Goal: Information Seeking & Learning: Learn about a topic

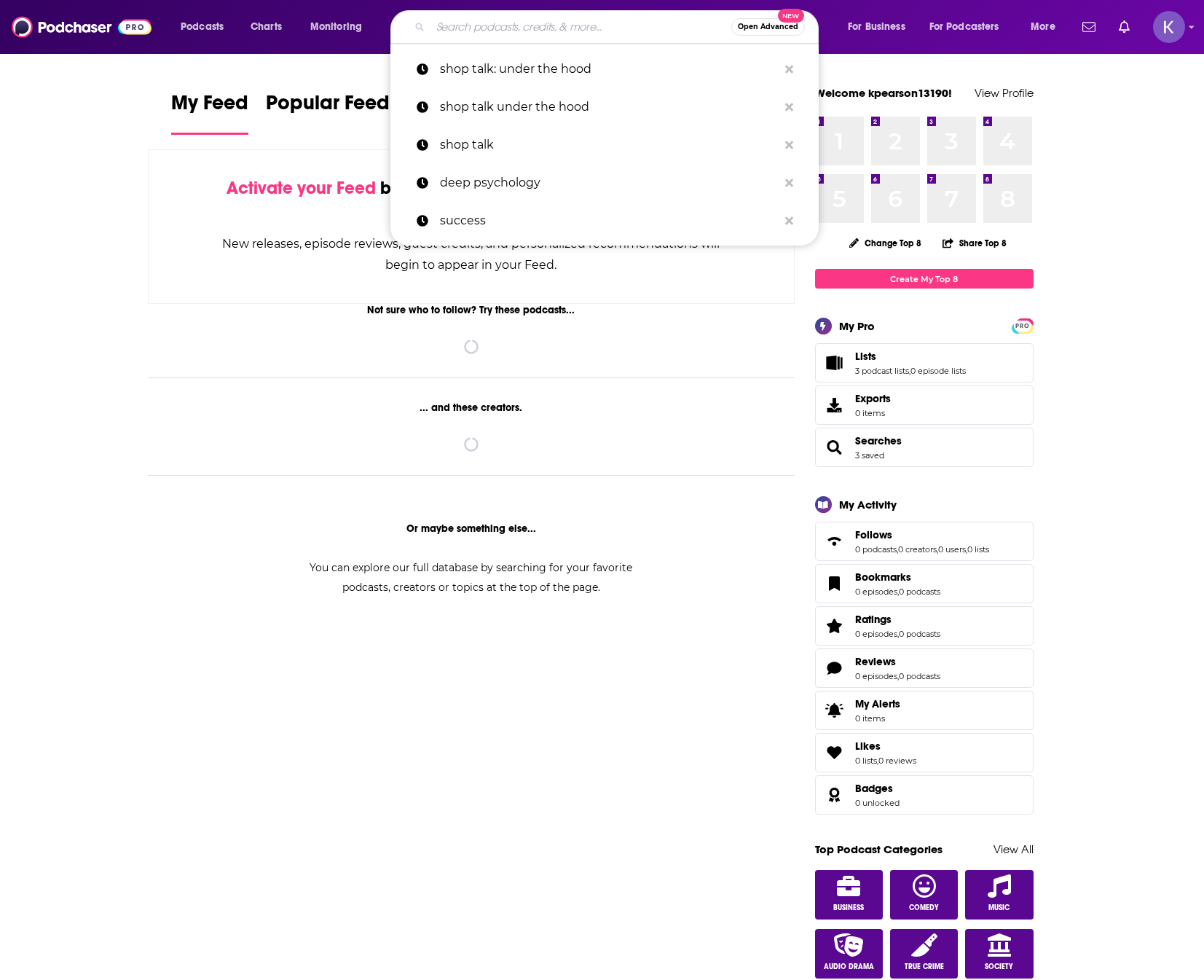
click at [504, 31] on input "Search podcasts, credits, & more..." at bounding box center [581, 26] width 301 height 23
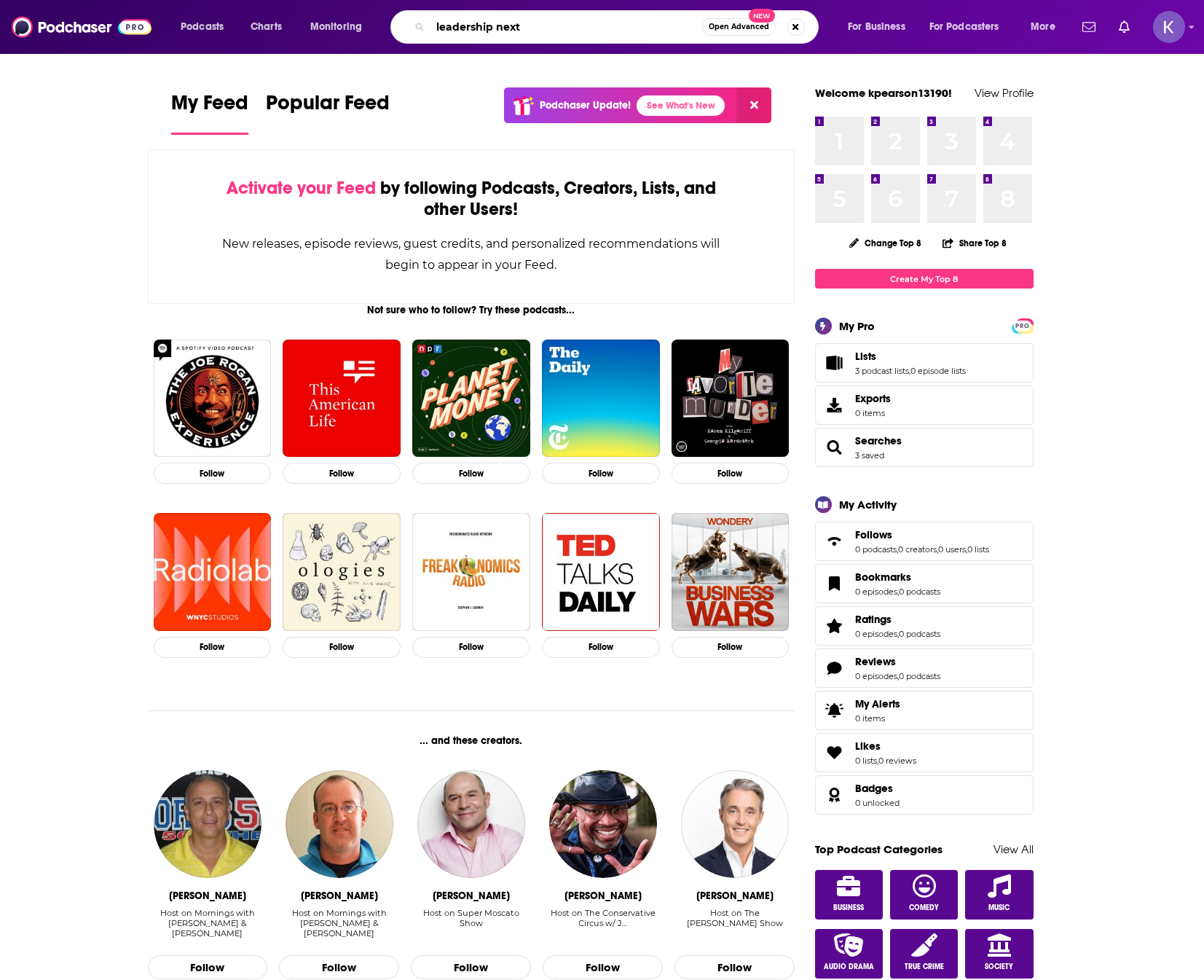
type input "leadership next"
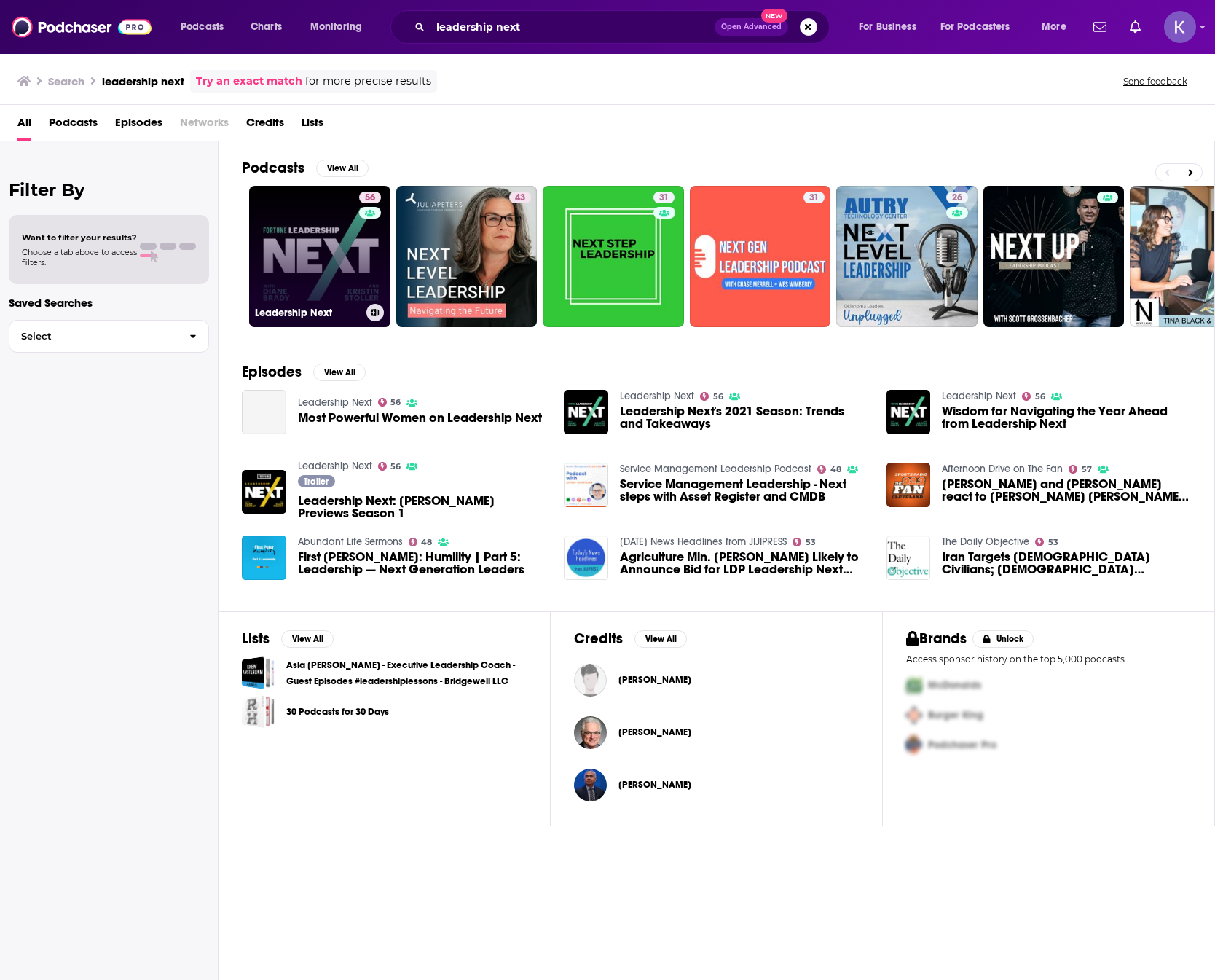
click at [339, 251] on link "56 Leadership Next" at bounding box center [320, 257] width 142 height 142
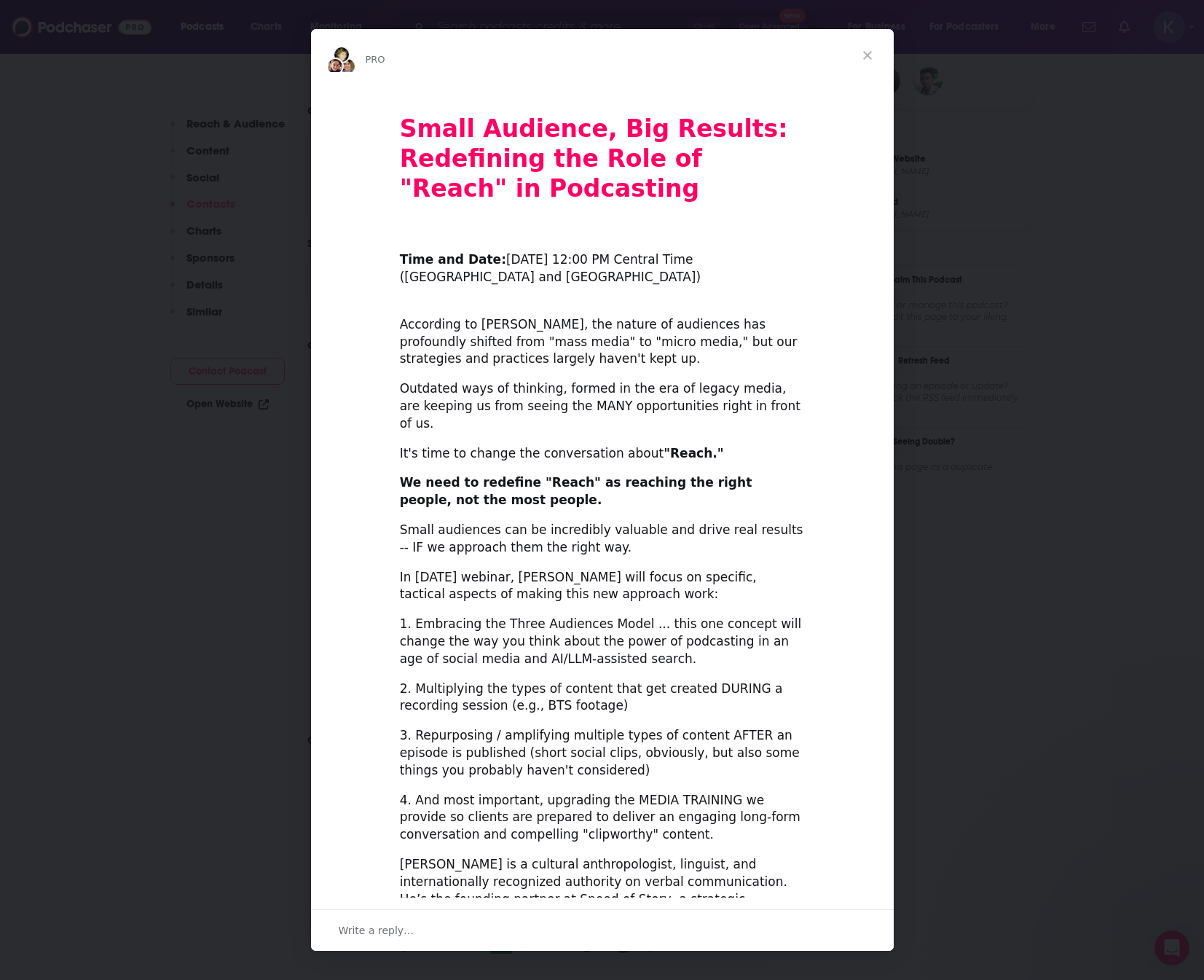
click at [869, 49] on span "Close" at bounding box center [868, 55] width 52 height 52
